Goal: Navigation & Orientation: Find specific page/section

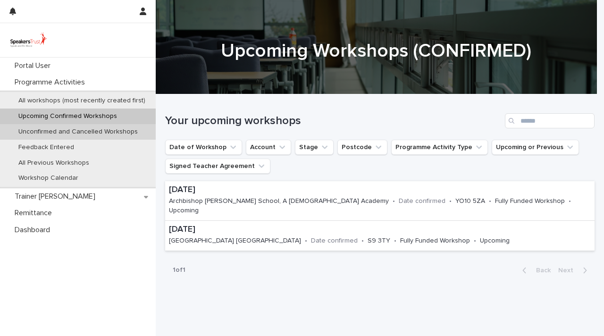
click at [98, 136] on div "Unconfirmed and Cancelled Workshops" at bounding box center [78, 132] width 156 height 16
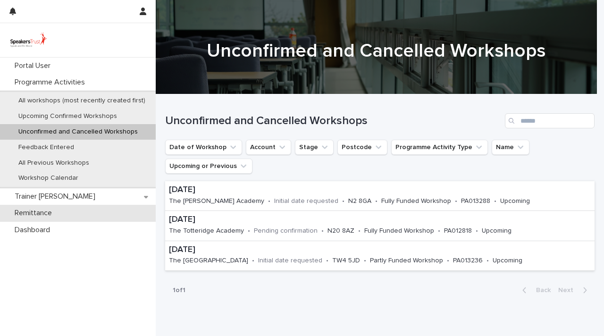
click at [75, 215] on div "Remittance" at bounding box center [78, 213] width 156 height 17
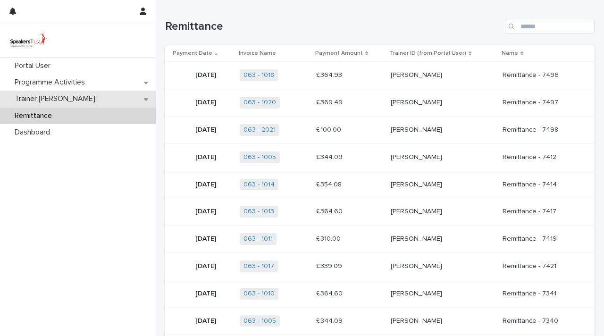
drag, startPoint x: 79, startPoint y: 107, endPoint x: 75, endPoint y: 100, distance: 8.1
click at [79, 108] on div "Remittance" at bounding box center [78, 116] width 156 height 17
click at [75, 100] on div "Trainer [PERSON_NAME]" at bounding box center [78, 99] width 156 height 17
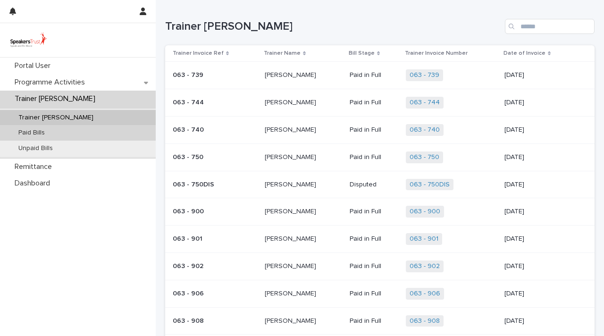
click at [73, 130] on div "Paid Bills" at bounding box center [78, 133] width 156 height 16
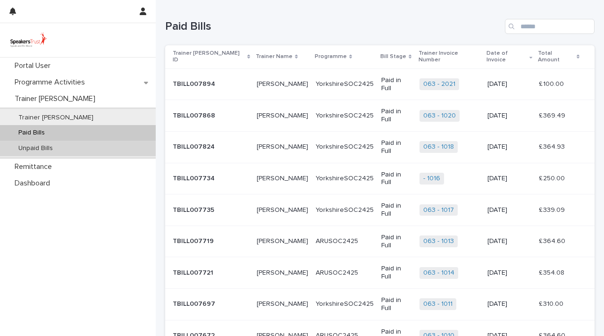
click at [72, 148] on div "Unpaid Bills" at bounding box center [78, 149] width 156 height 16
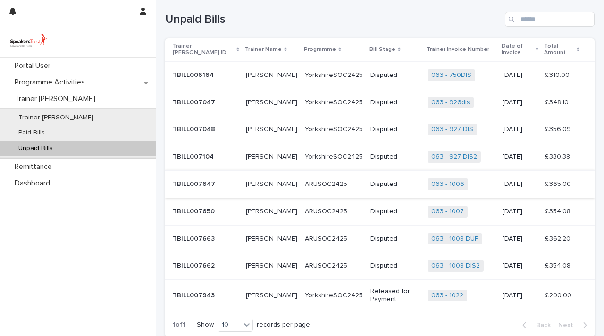
scroll to position [7, 0]
click at [48, 83] on p "Programme Activities" at bounding box center [52, 82] width 82 height 9
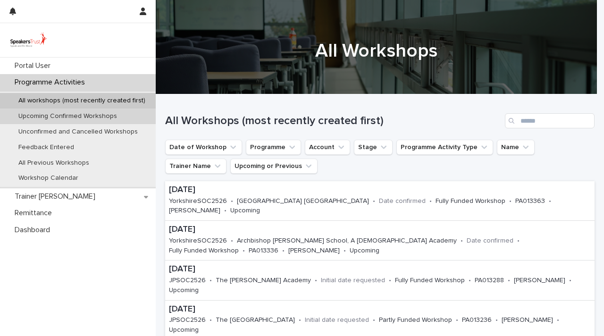
click at [58, 118] on p "Upcoming Confirmed Workshops" at bounding box center [68, 116] width 114 height 8
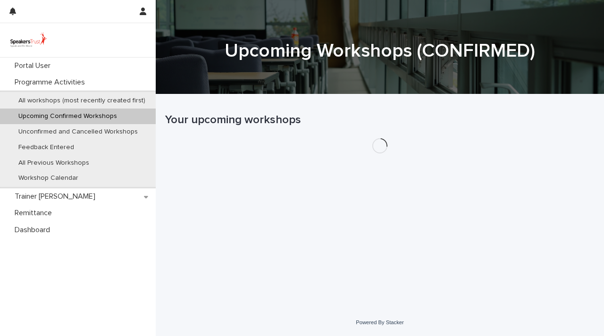
click at [60, 92] on div "All workshops (most recently created first) Upcoming Confirmed Workshops Unconf…" at bounding box center [78, 140] width 156 height 98
click at [58, 98] on p "All workshops (most recently created first)" at bounding box center [82, 101] width 142 height 8
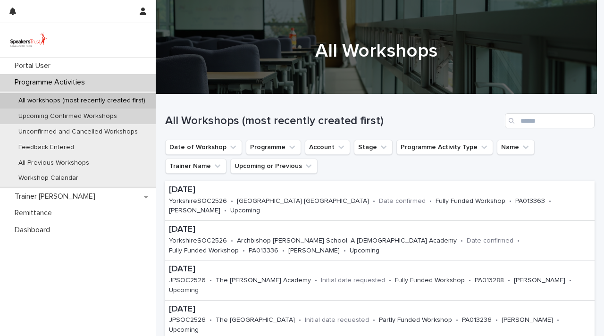
click at [99, 116] on p "Upcoming Confirmed Workshops" at bounding box center [68, 116] width 114 height 8
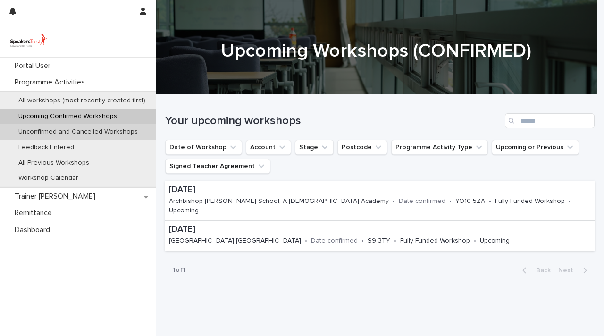
click at [111, 136] on div "Unconfirmed and Cancelled Workshops" at bounding box center [78, 132] width 156 height 16
